Goal: Use online tool/utility: Utilize a website feature to perform a specific function

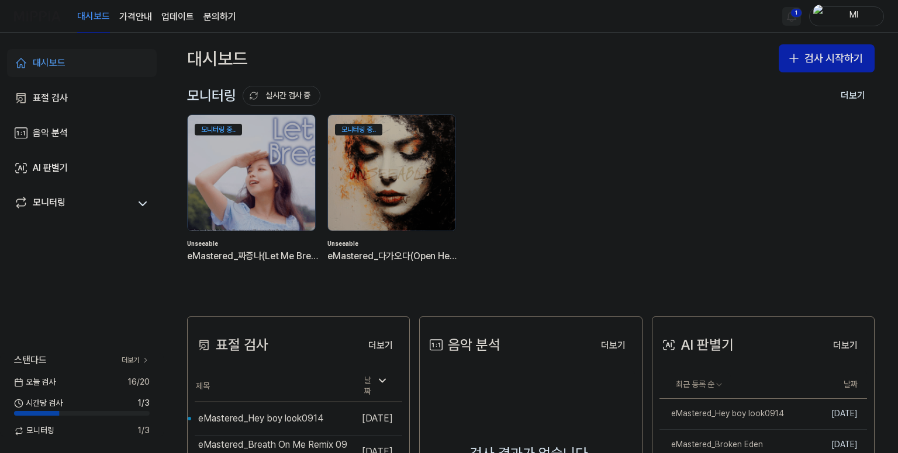
click at [790, 17] on html "대시보드 가격안내 업데이트 문의하기 1 Ml 대시보드 표절 검사 음악 분석 AI 판별기 모니터링 스탠다드 더보기 [DATE] 검사 16 / 2…" at bounding box center [449, 226] width 898 height 453
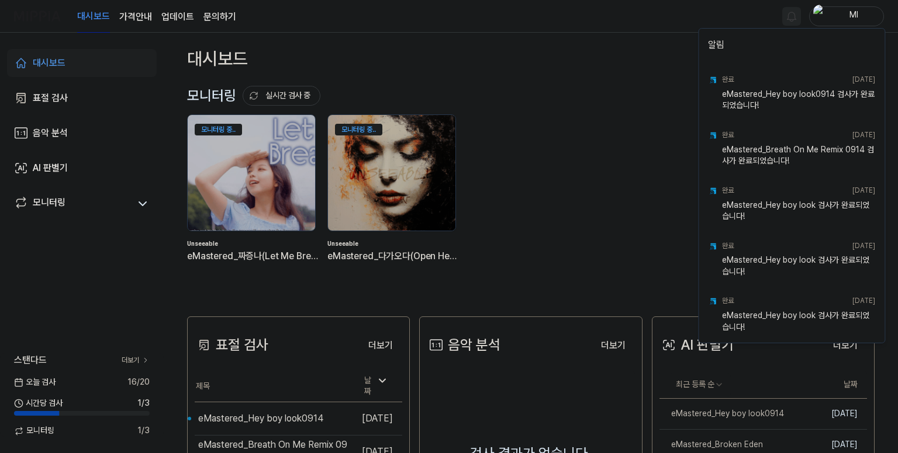
click at [628, 34] on html "대시보드 가격안내 업데이트 문의하기 Ml 대시보드 표절 검사 음악 분석 AI 판별기 모니터링 스탠다드 더보기 [DATE] 검사 16 / 20 …" at bounding box center [449, 226] width 898 height 453
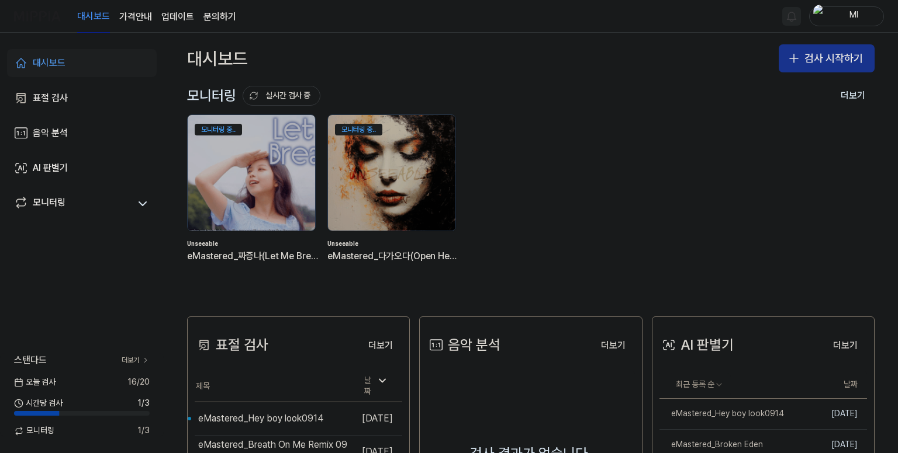
click at [802, 61] on button "검사 시작하기" at bounding box center [826, 58] width 96 height 28
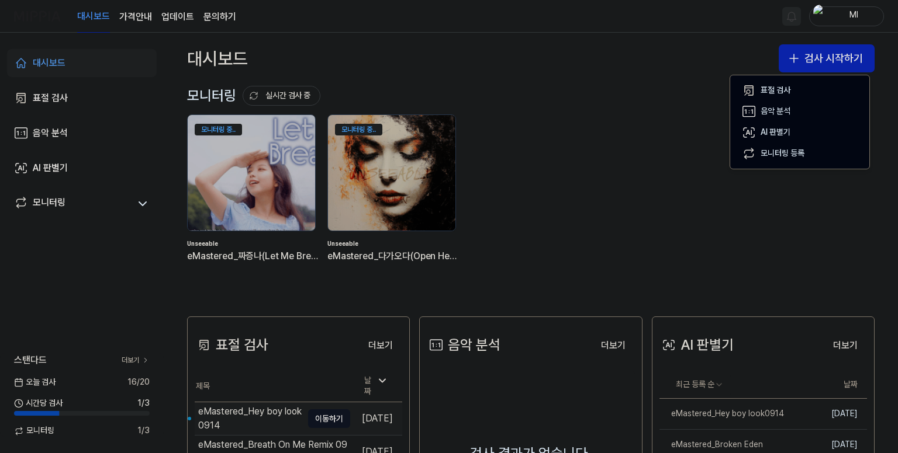
click at [256, 414] on div "eMastered_Hey boy look0914" at bounding box center [250, 419] width 104 height 28
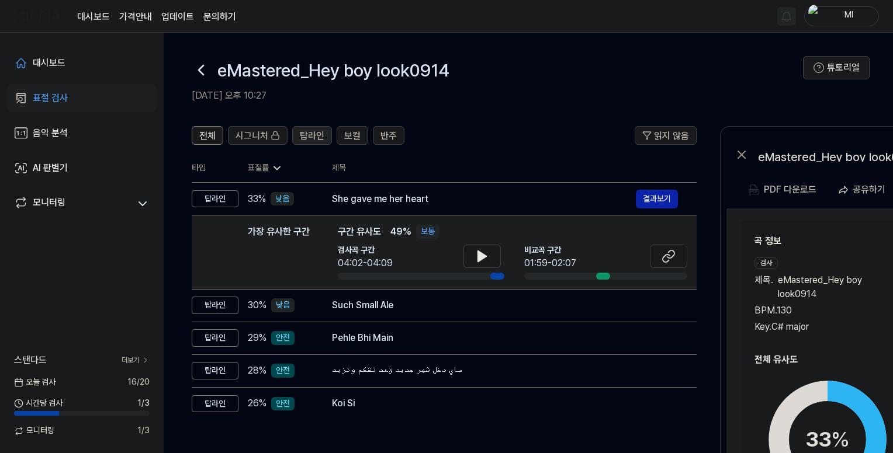
click at [308, 137] on span "탑라인" at bounding box center [312, 136] width 25 height 14
click at [203, 136] on span "전체" at bounding box center [207, 136] width 16 height 14
click at [68, 64] on link "대시보드" at bounding box center [82, 63] width 150 height 28
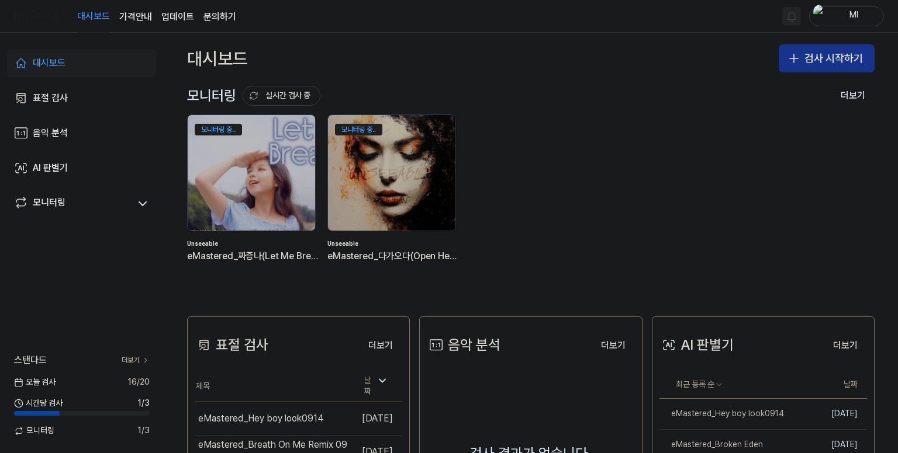
click at [816, 52] on button "검사 시작하기" at bounding box center [826, 58] width 96 height 28
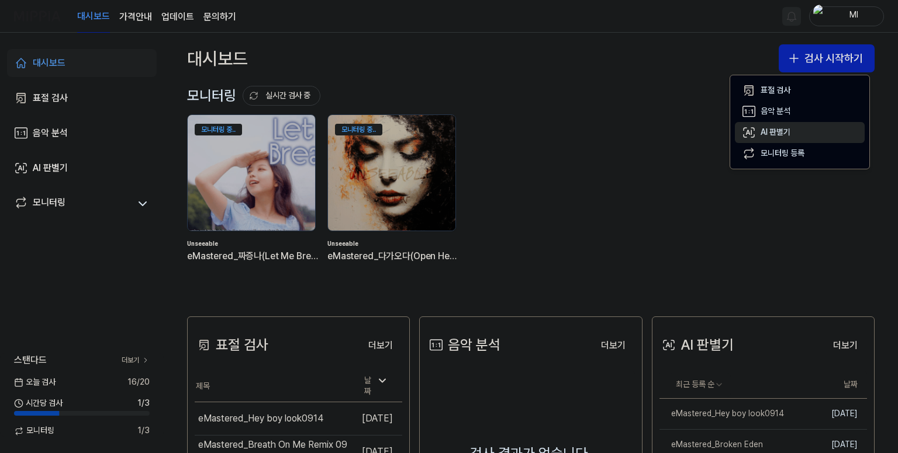
click at [775, 129] on div "AI 판별기" at bounding box center [775, 133] width 30 height 12
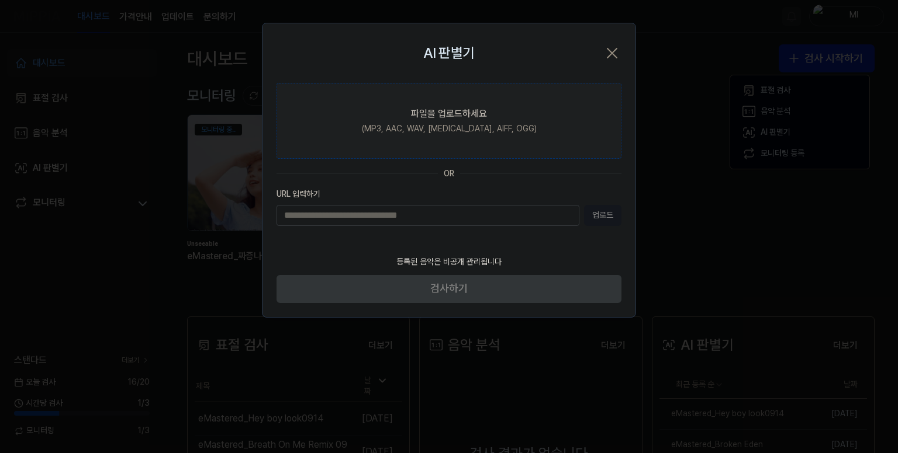
click at [458, 132] on div "(MP3, AAC, WAV, [MEDICAL_DATA], AIFF, OGG)" at bounding box center [449, 129] width 175 height 12
click at [0, 0] on input "파일을 업로드하세요 (MP3, AAC, WAV, [MEDICAL_DATA], AIFF, OGG)" at bounding box center [0, 0] width 0 height 0
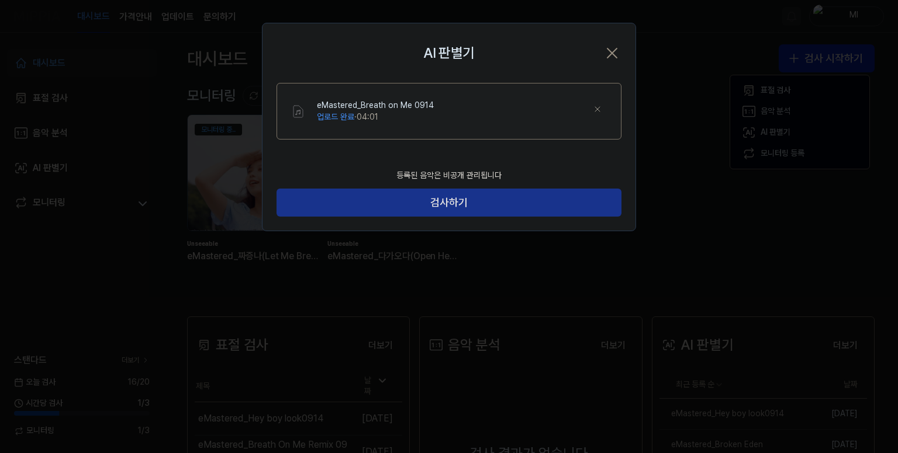
click at [483, 207] on button "검사하기" at bounding box center [448, 203] width 345 height 28
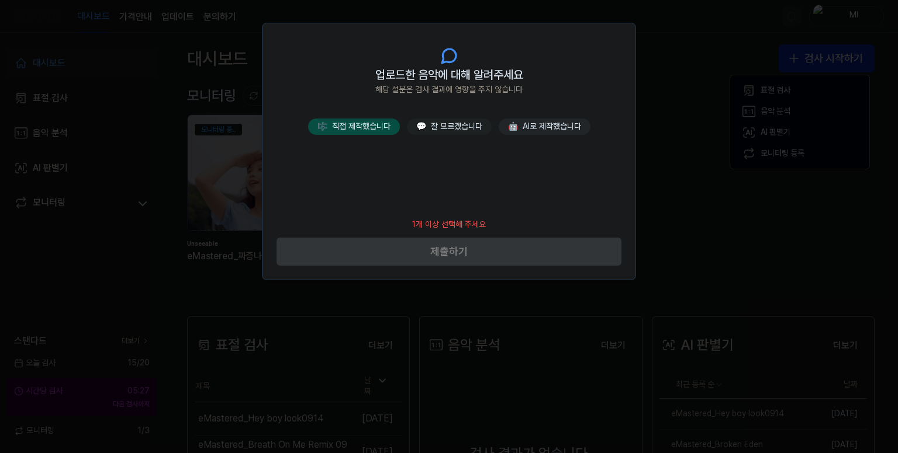
click at [376, 133] on button "🎼 직접 제작했습니다" at bounding box center [354, 127] width 92 height 16
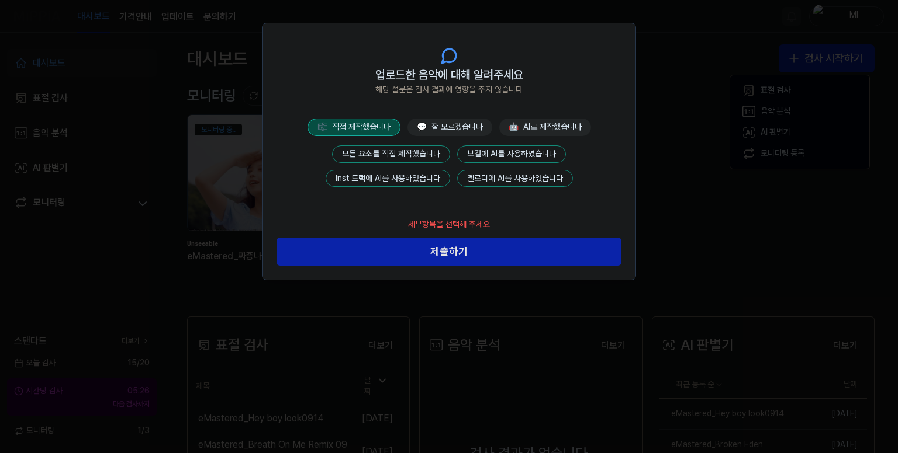
click at [408, 145] on button "모든 요소를 직접 제작했습니다" at bounding box center [391, 154] width 118 height 18
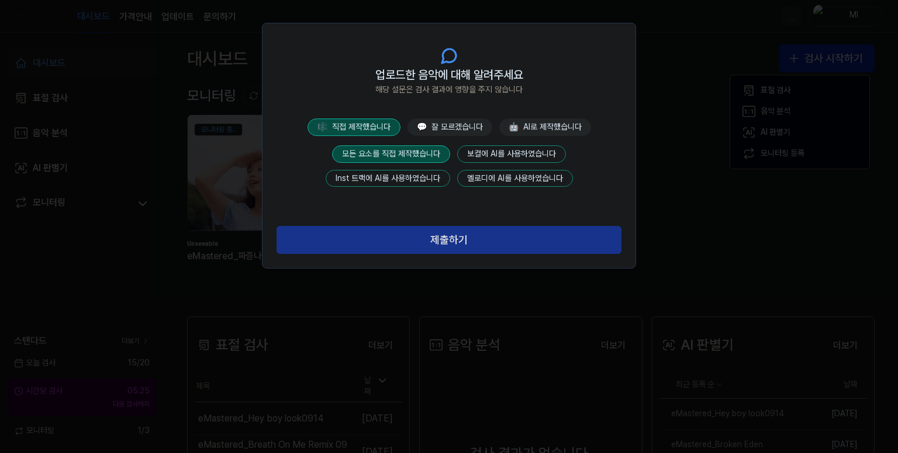
drag, startPoint x: 461, startPoint y: 234, endPoint x: 463, endPoint y: 227, distance: 7.8
click at [461, 234] on button "제출하기" at bounding box center [448, 240] width 345 height 28
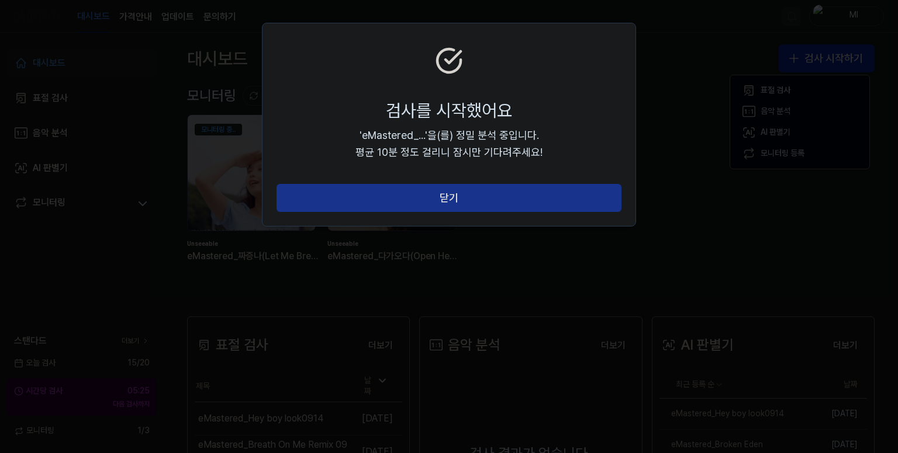
click at [462, 195] on button "닫기" at bounding box center [448, 198] width 345 height 28
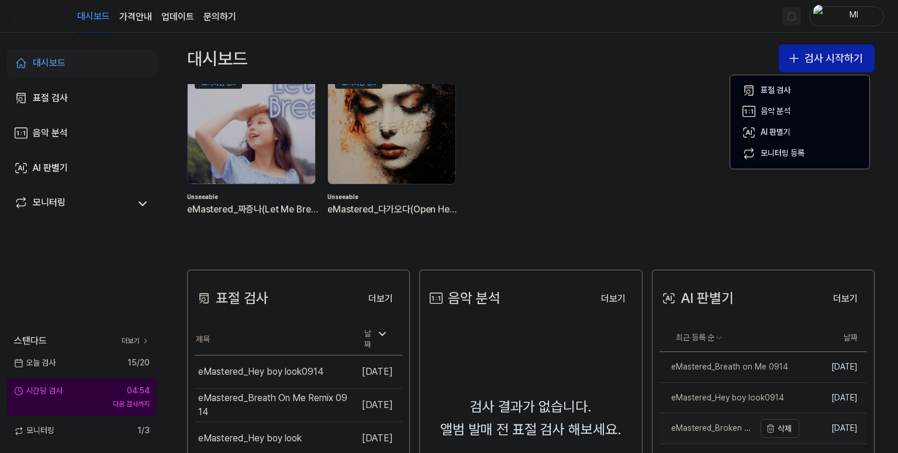
scroll to position [117, 0]
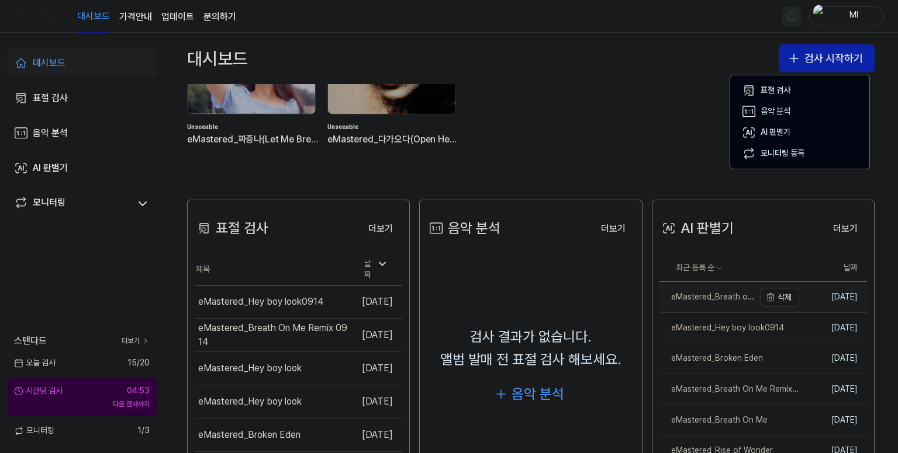
click at [705, 298] on div "eMastered_Breath on Me 0914" at bounding box center [706, 298] width 95 height 12
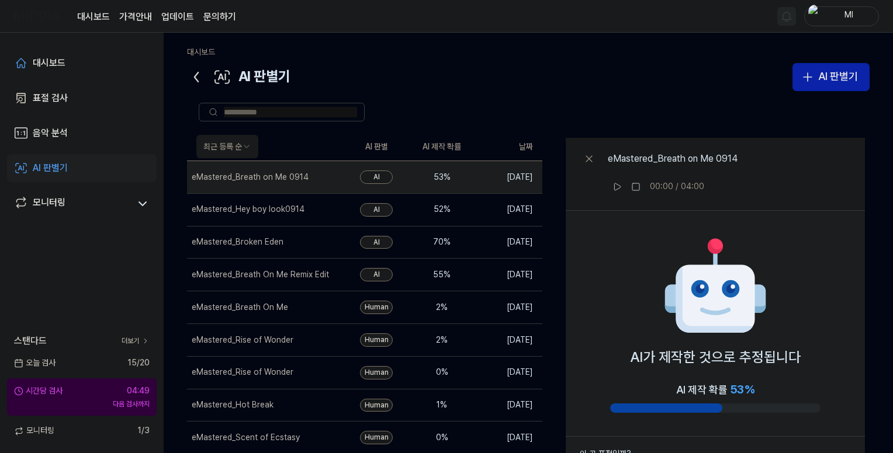
click at [197, 78] on icon at bounding box center [196, 77] width 19 height 19
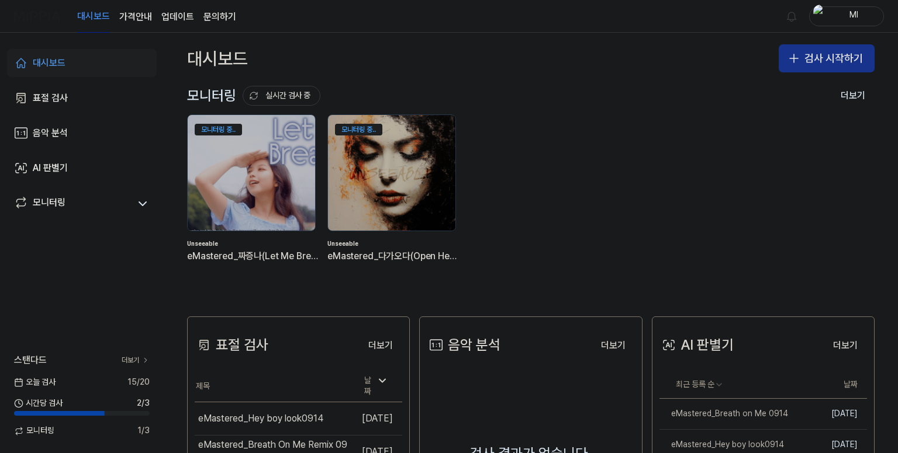
click at [820, 56] on button "검사 시작하기" at bounding box center [826, 58] width 96 height 28
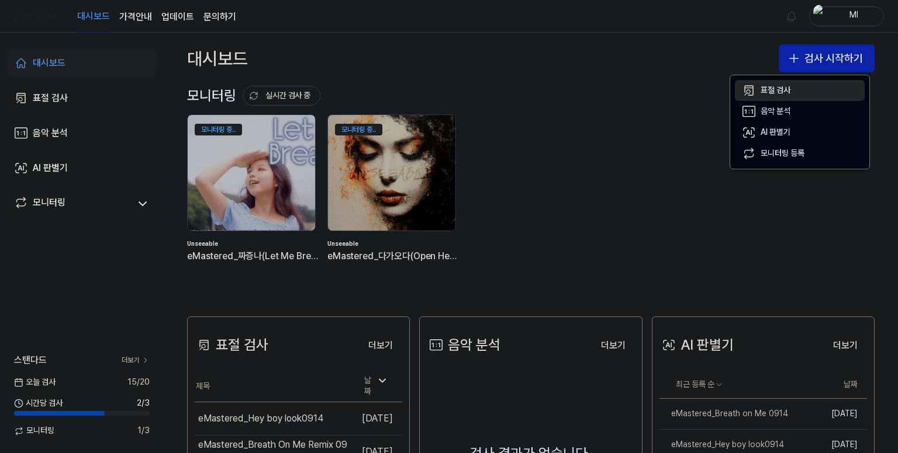
click at [769, 91] on div "표절 검사" at bounding box center [775, 91] width 30 height 12
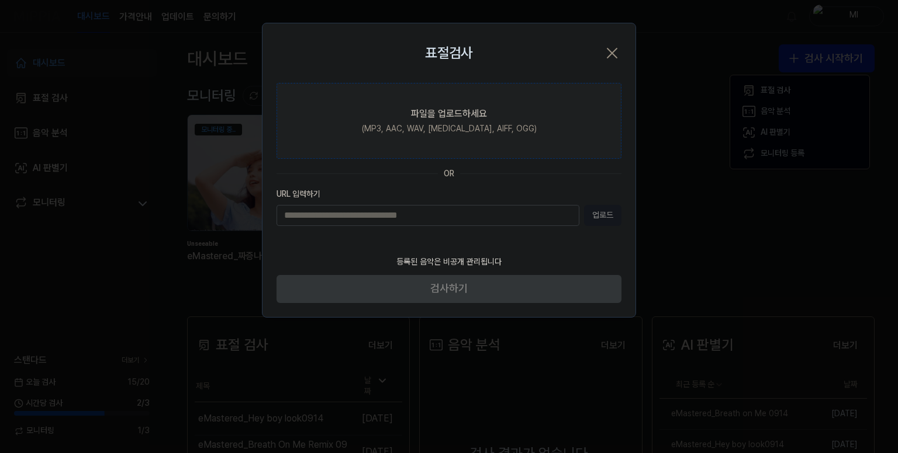
click at [449, 116] on div "파일을 업로드하세요" at bounding box center [449, 114] width 76 height 14
click at [0, 0] on input "파일을 업로드하세요 (MP3, AAC, WAV, [MEDICAL_DATA], AIFF, OGG)" at bounding box center [0, 0] width 0 height 0
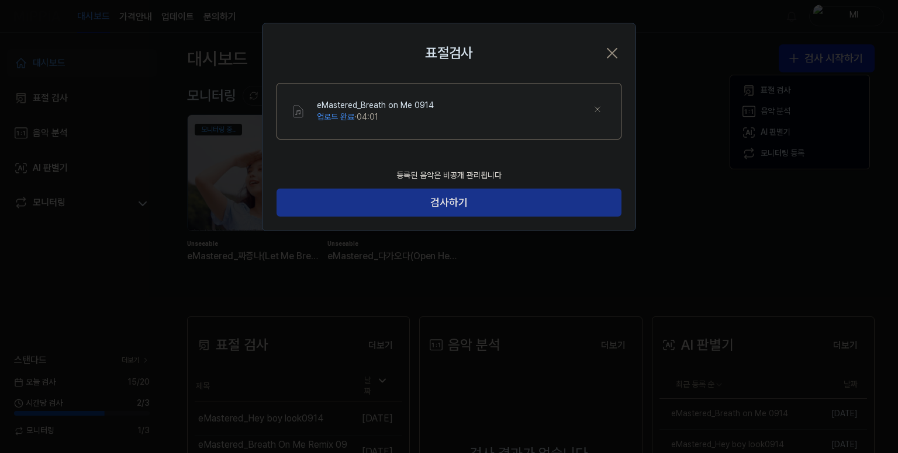
click at [483, 202] on button "검사하기" at bounding box center [448, 203] width 345 height 28
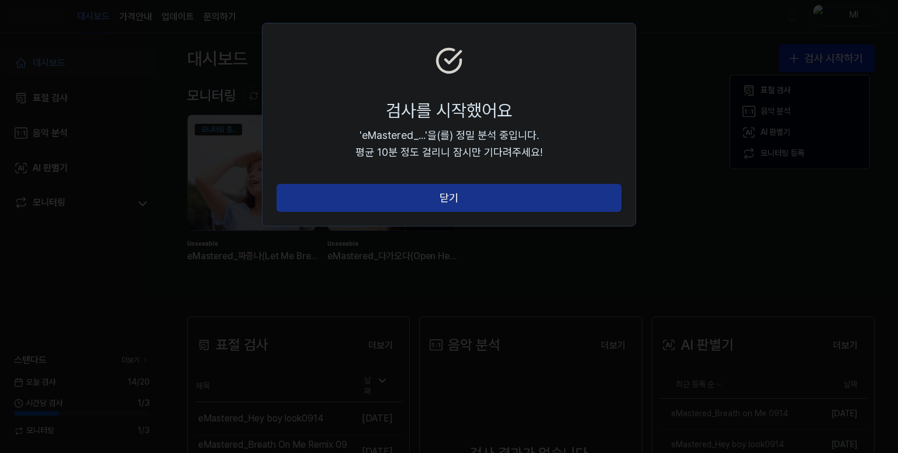
click at [501, 202] on button "닫기" at bounding box center [448, 198] width 345 height 28
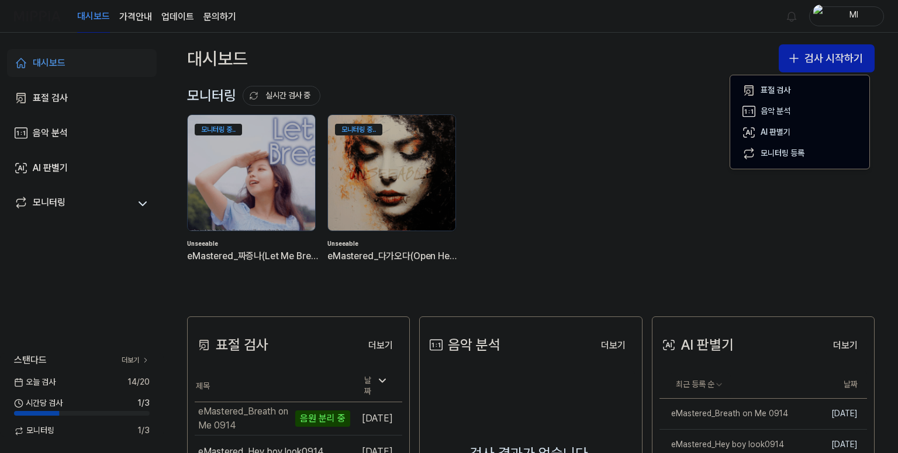
click at [609, 25] on div "대시보드 가격안내 업데이트 문의하기 Ml" at bounding box center [448, 16] width 869 height 32
